Goal: Information Seeking & Learning: Check status

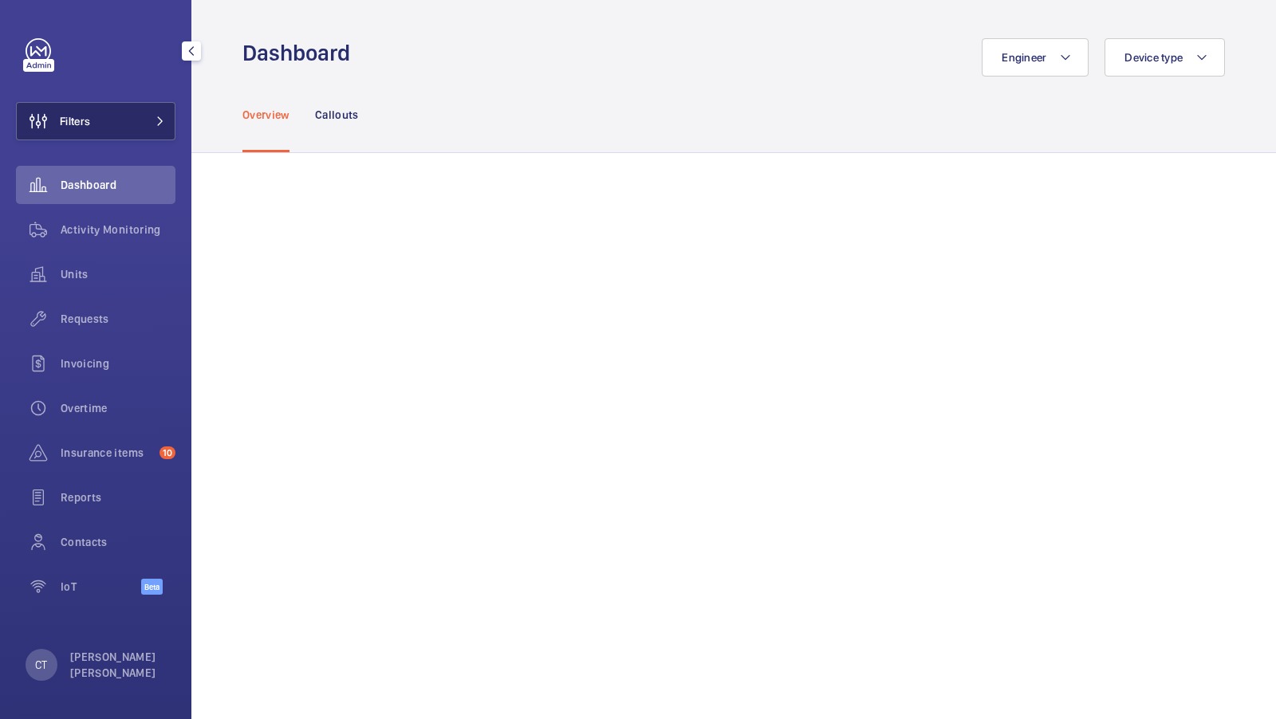
click at [140, 107] on button "Filters" at bounding box center [95, 121] width 159 height 38
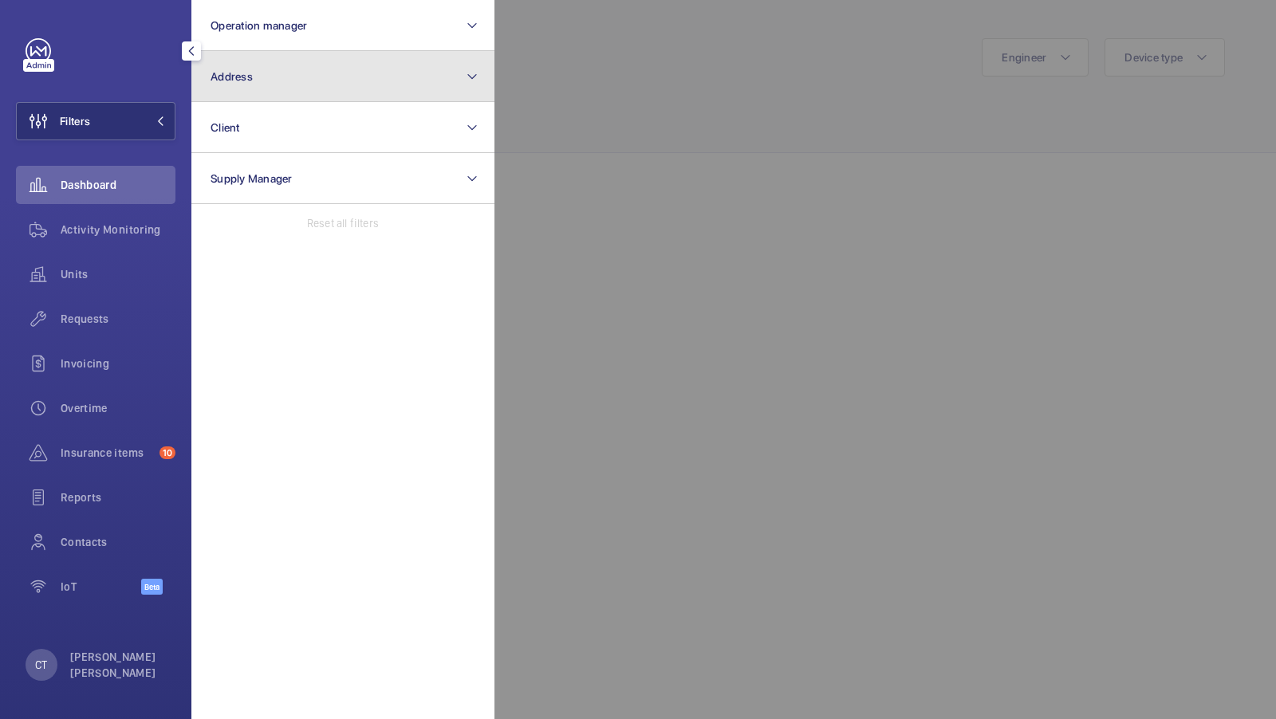
click at [295, 81] on button "Address" at bounding box center [342, 76] width 303 height 51
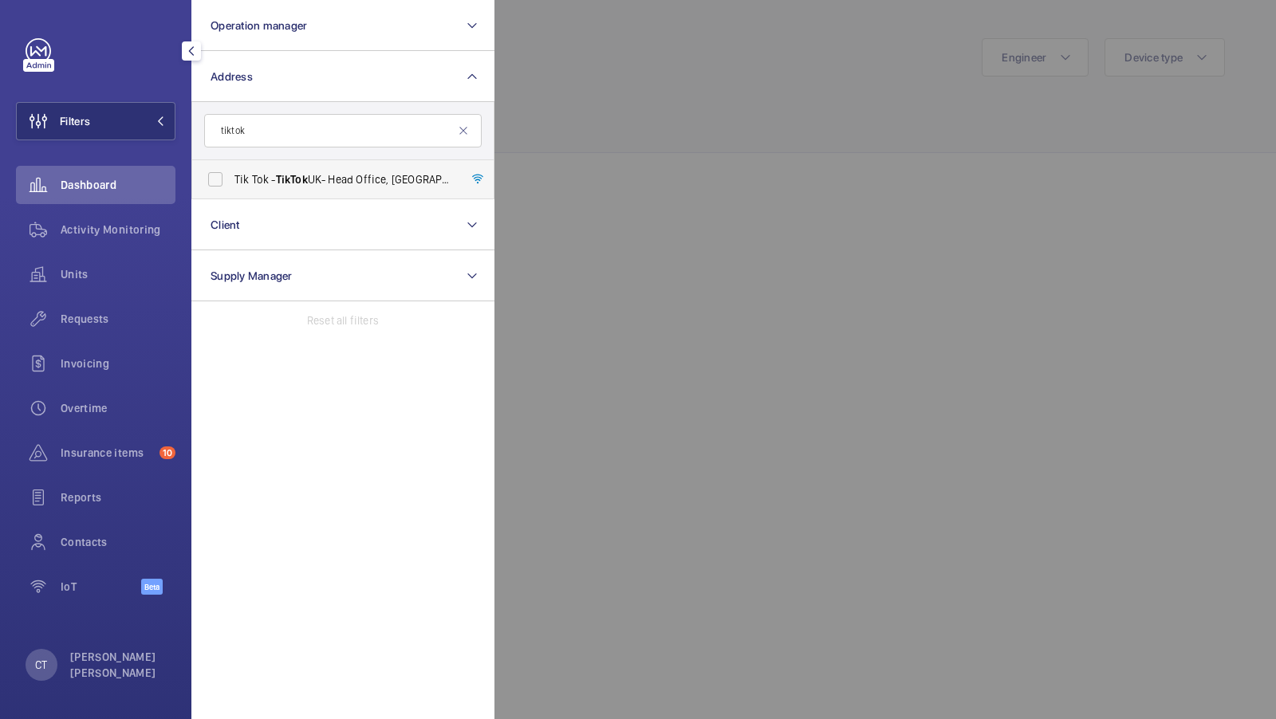
type input "tiktok"
click at [280, 187] on label "Tik Tok - TikTok UK- Head Office, [GEOGRAPHIC_DATA] 9HP" at bounding box center [330, 179] width 277 height 38
click at [231, 187] on input "Tik Tok - TikTok UK- Head Office, [GEOGRAPHIC_DATA] 9HP" at bounding box center [215, 179] width 32 height 32
checkbox input "true"
click at [144, 124] on span "1" at bounding box center [139, 121] width 13 height 13
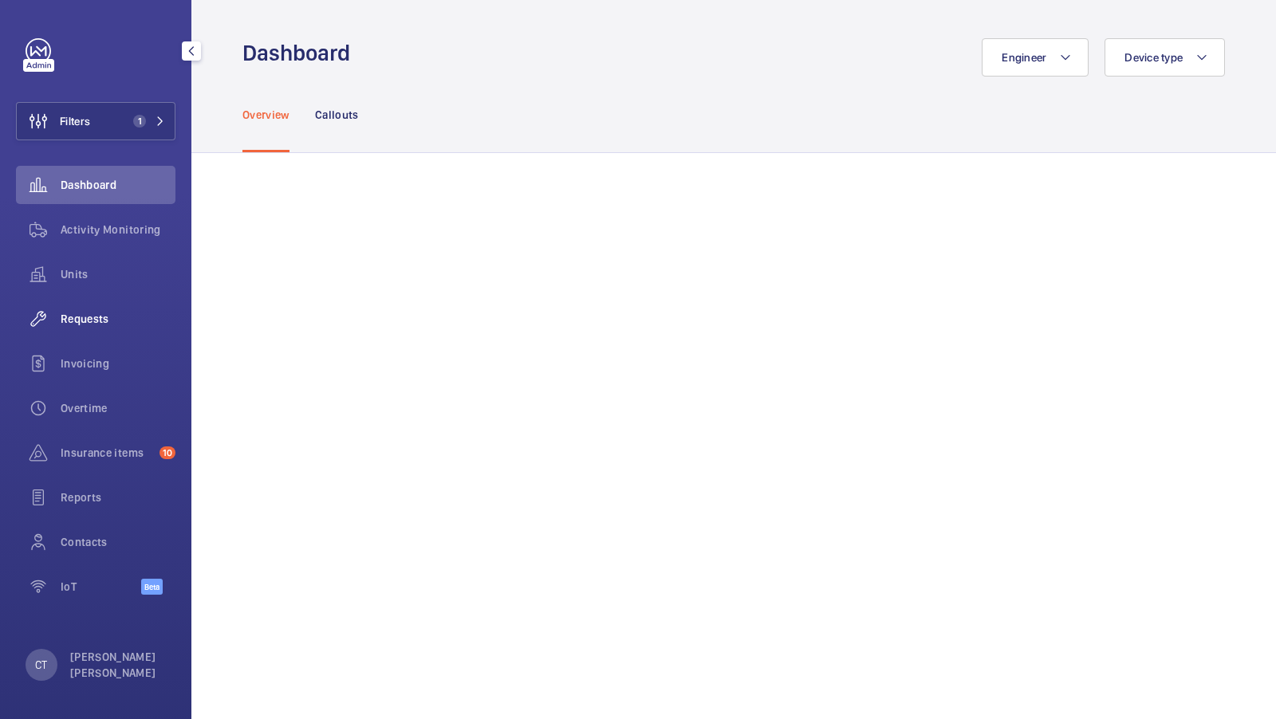
click at [78, 311] on span "Requests" at bounding box center [118, 319] width 115 height 16
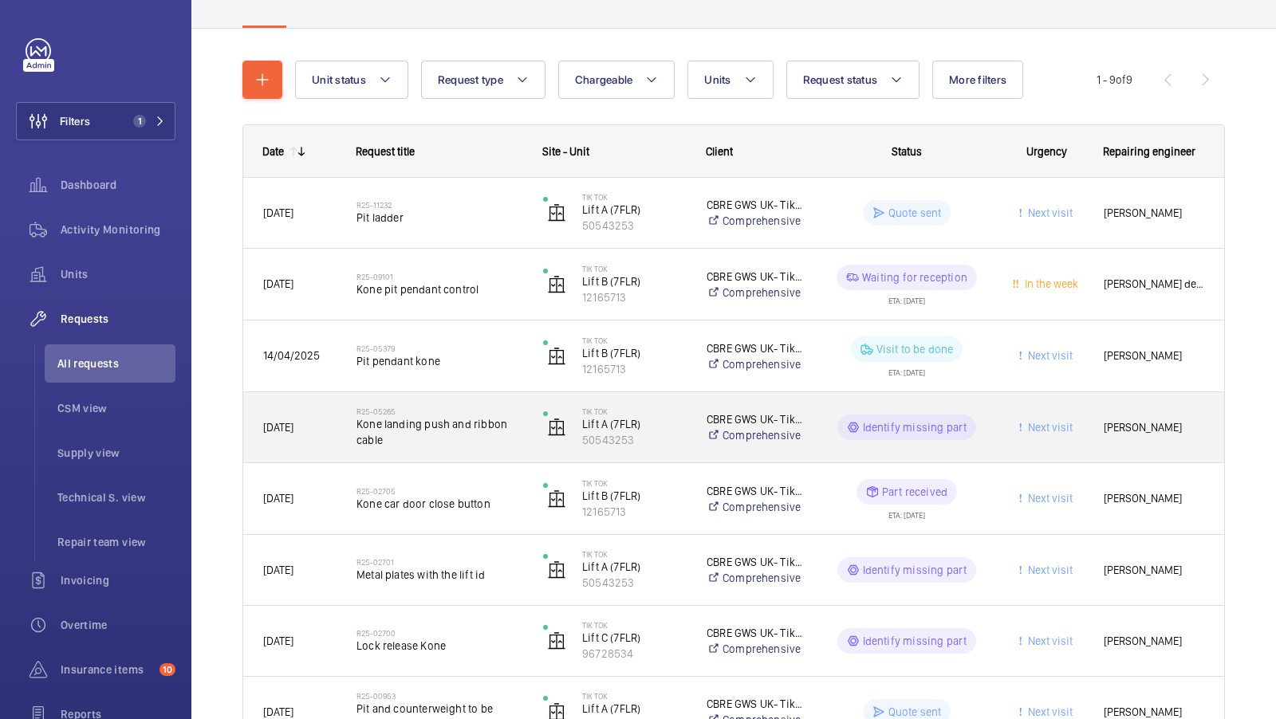
scroll to position [211, 0]
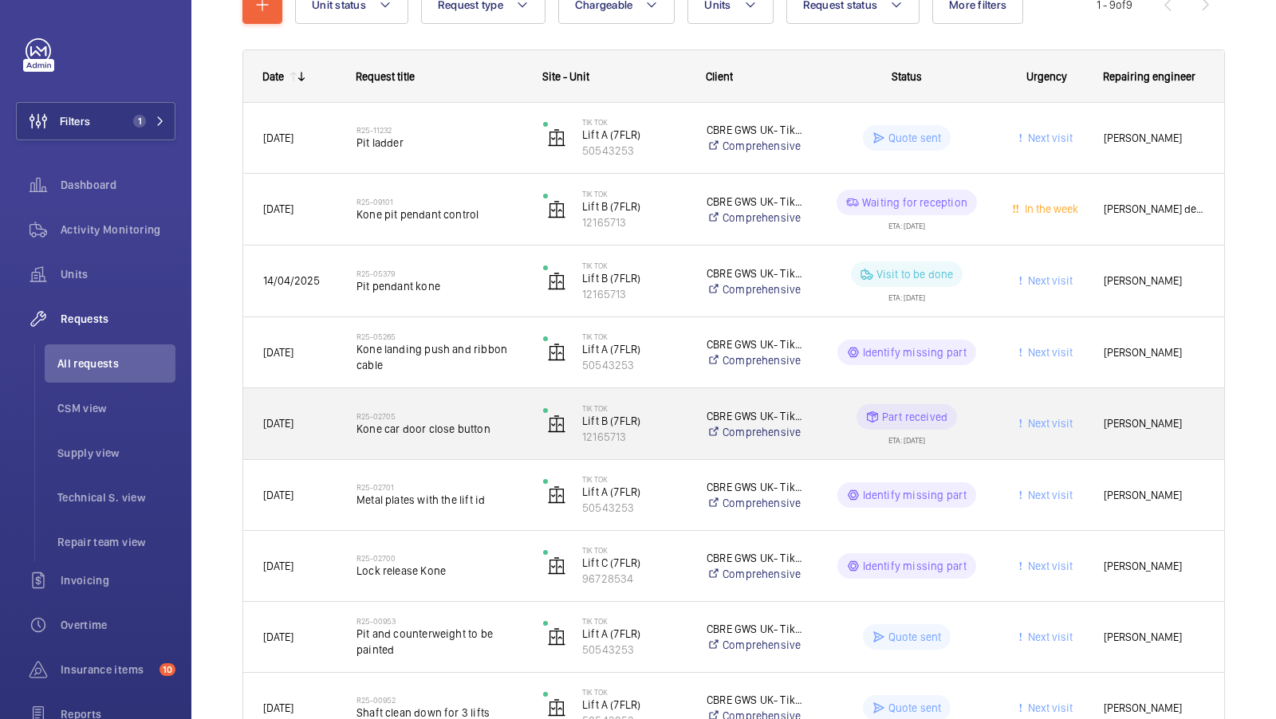
click at [447, 432] on span "Kone car door close button" at bounding box center [439, 429] width 166 height 16
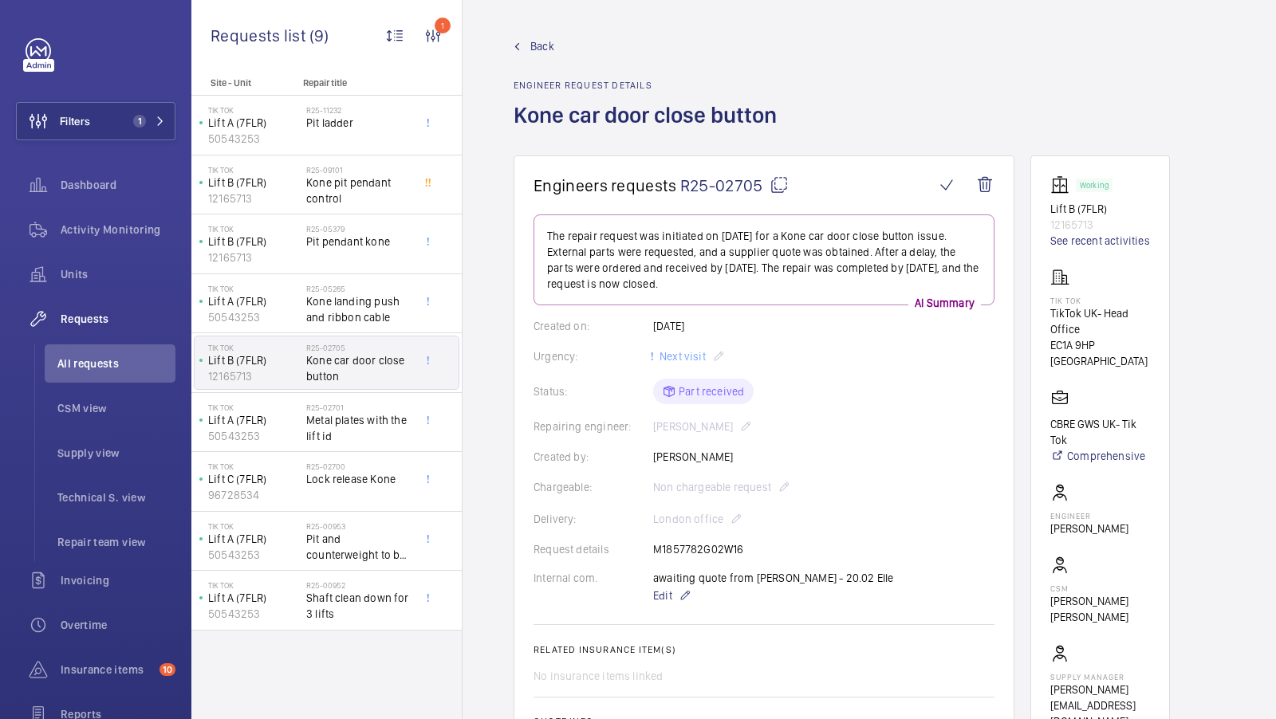
click at [539, 31] on wm-front-admin-header "Back Engineer request details Kone car door close button" at bounding box center [868, 77] width 813 height 155
click at [533, 44] on span "Back" at bounding box center [542, 46] width 24 height 16
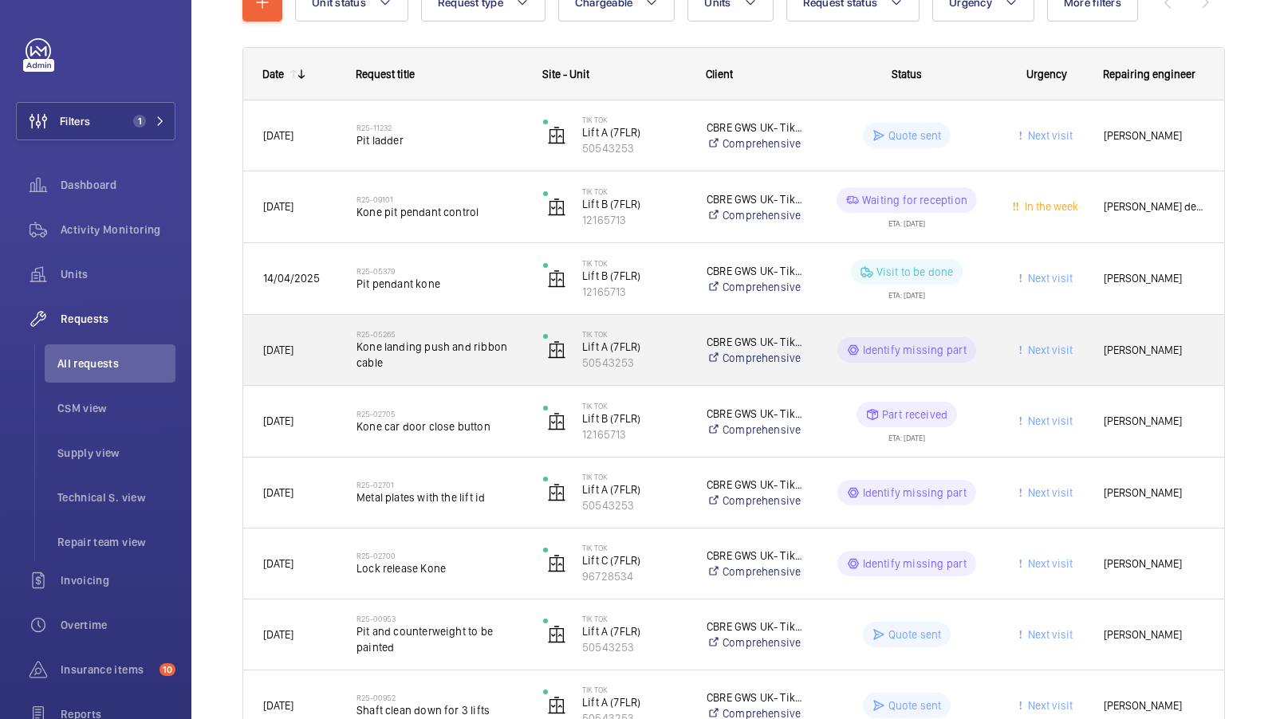
scroll to position [213, 0]
click at [434, 368] on span "Kone landing push and ribbon cable" at bounding box center [439, 356] width 166 height 32
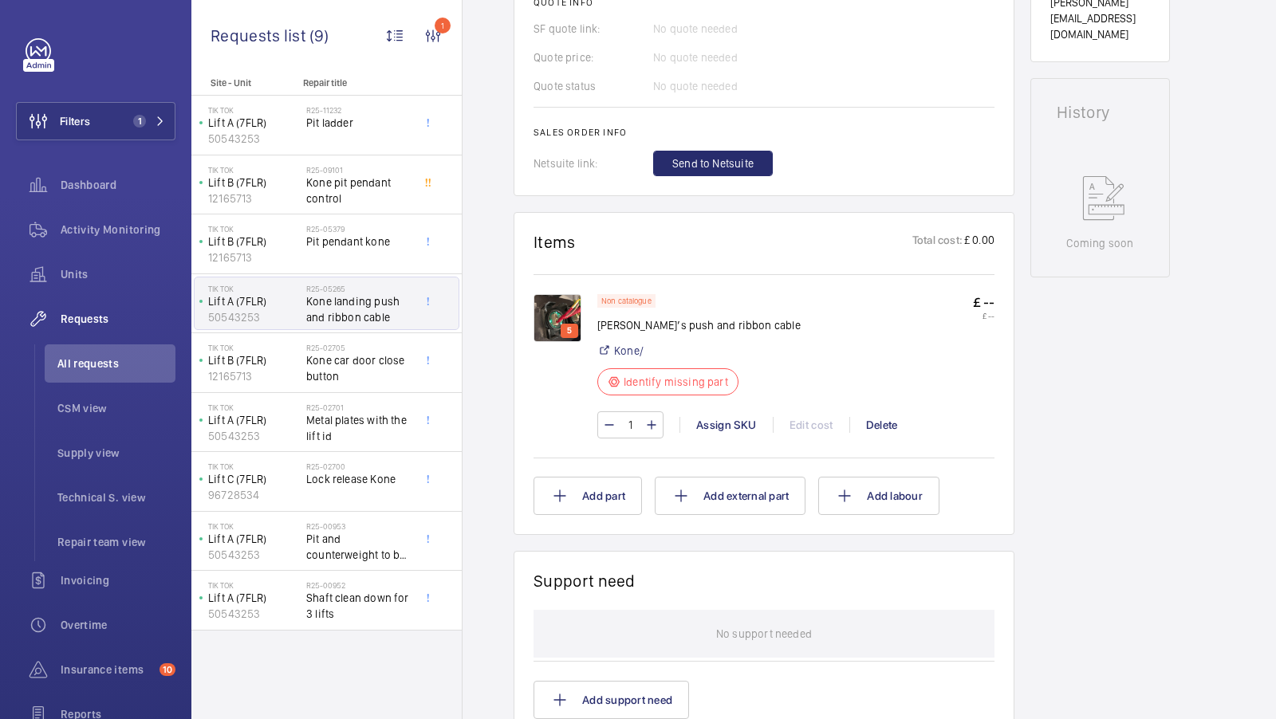
scroll to position [688, 0]
click at [576, 307] on img at bounding box center [557, 317] width 48 height 48
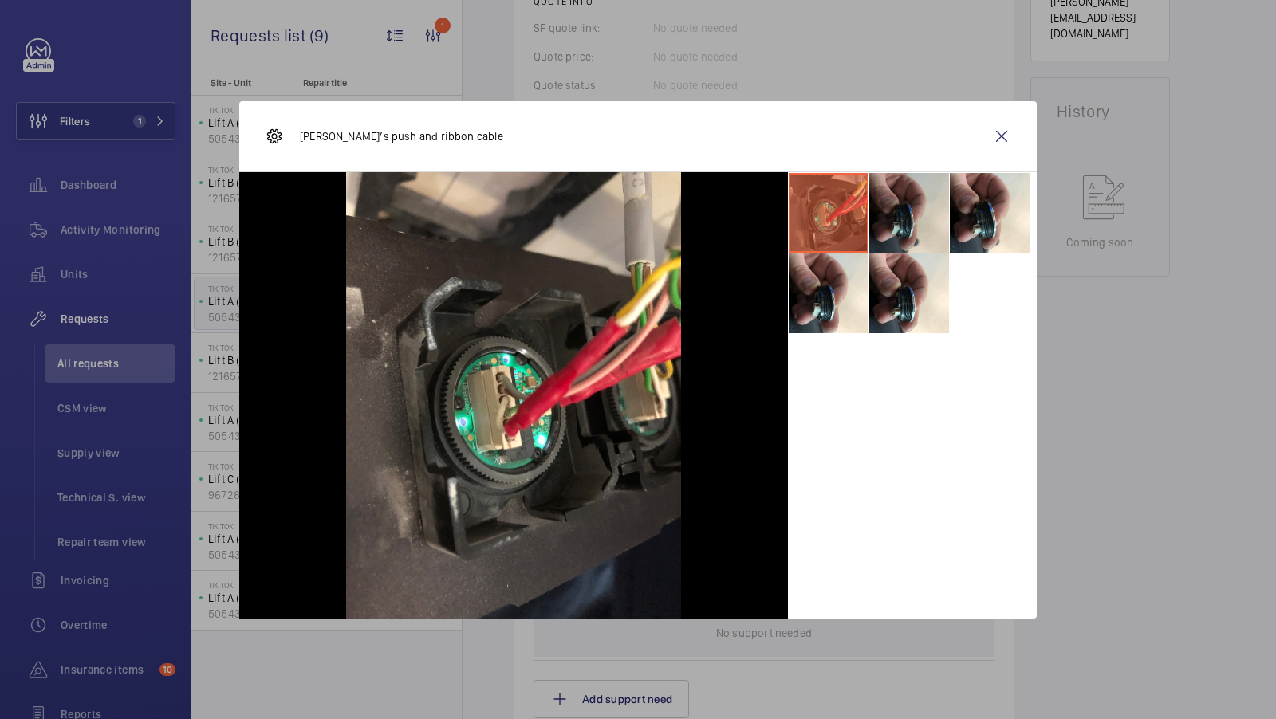
click at [894, 221] on li at bounding box center [909, 213] width 80 height 80
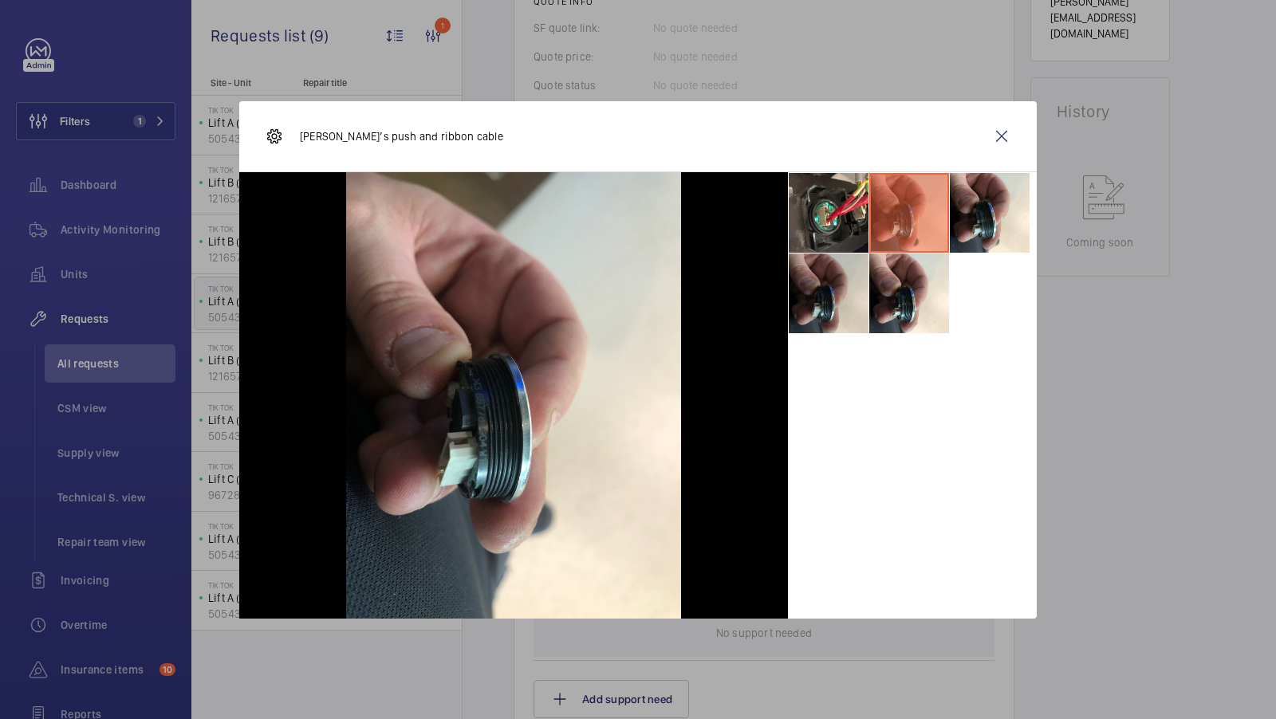
click at [806, 312] on li at bounding box center [829, 294] width 80 height 80
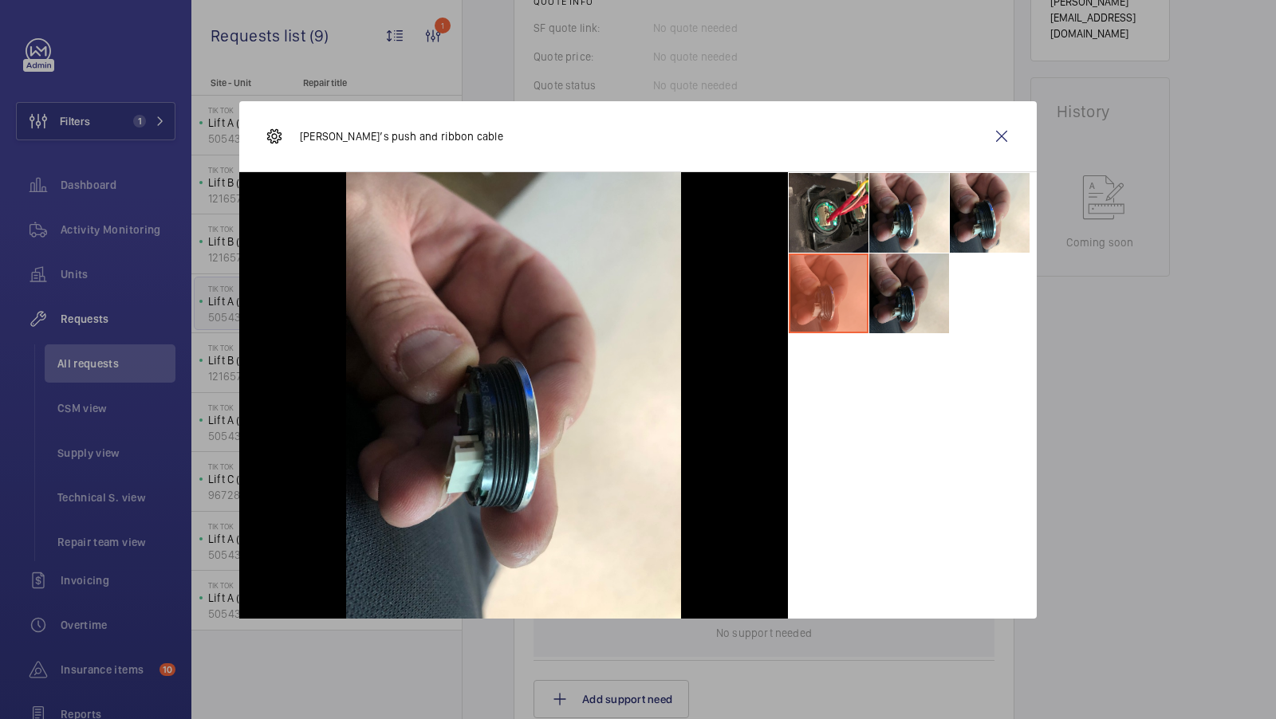
click at [916, 306] on li at bounding box center [909, 294] width 80 height 80
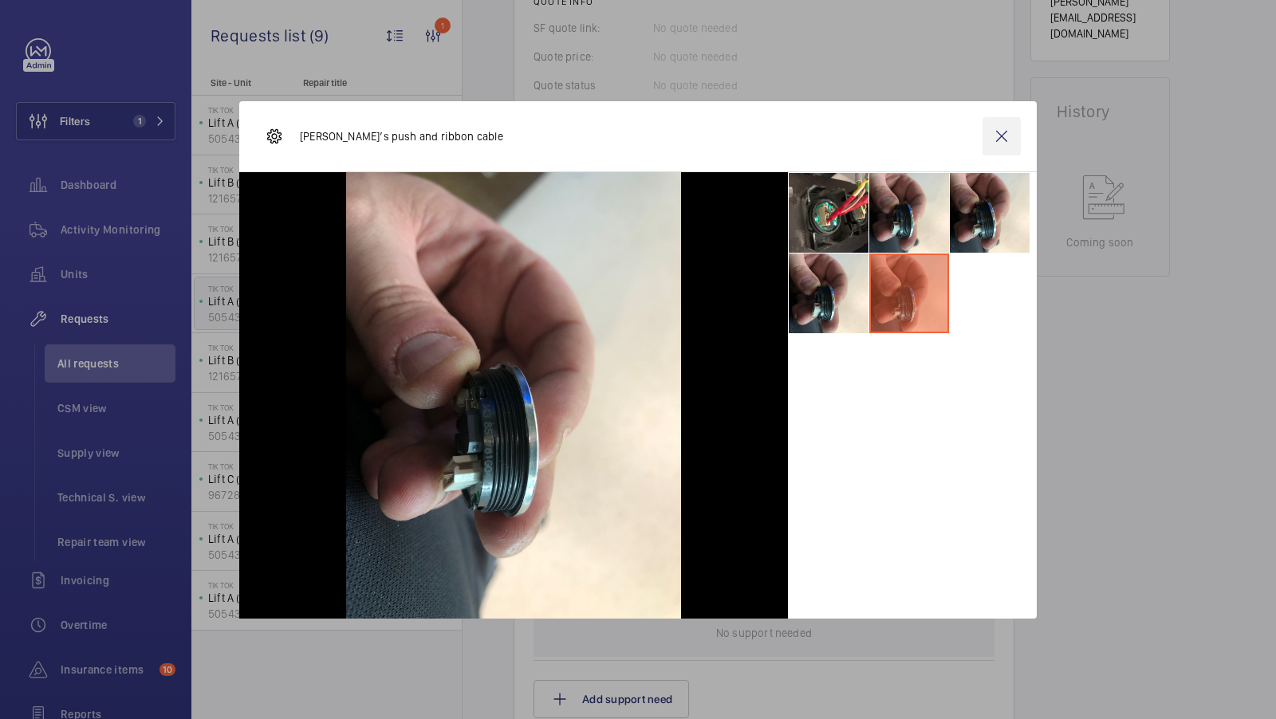
click at [1000, 136] on wm-front-icon-button at bounding box center [1001, 136] width 38 height 38
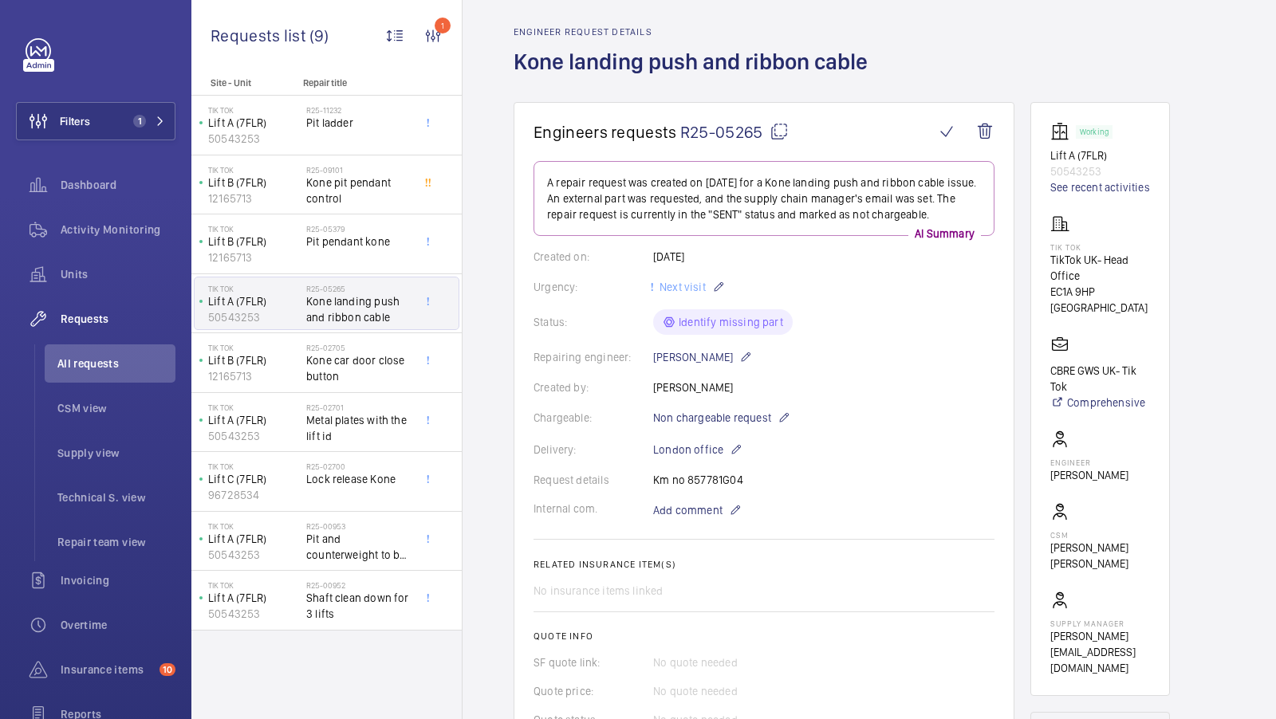
scroll to position [57, 0]
